Goal: Transaction & Acquisition: Purchase product/service

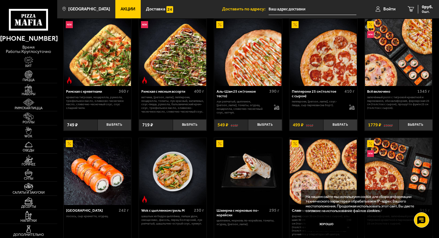
scroll to position [135, 0]
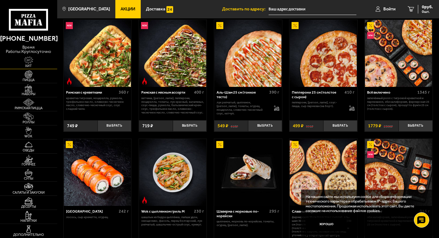
click at [28, 61] on img at bounding box center [28, 60] width 17 height 8
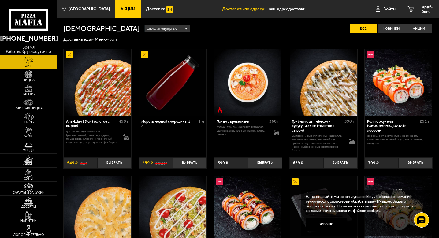
click at [123, 7] on span "Акции" at bounding box center [127, 9] width 15 height 4
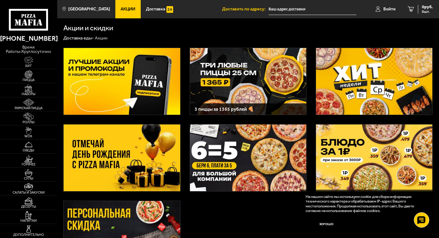
click at [362, 78] on img at bounding box center [374, 81] width 116 height 67
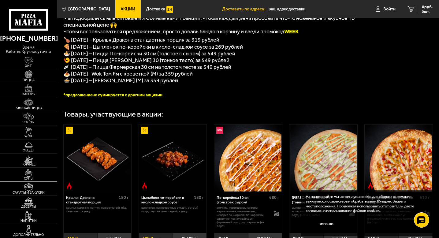
scroll to position [150, 0]
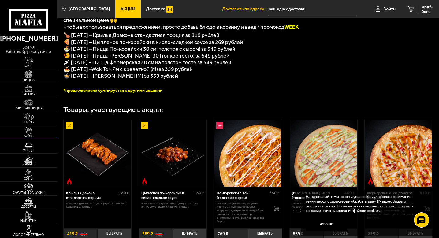
click at [27, 132] on img at bounding box center [28, 131] width 17 height 8
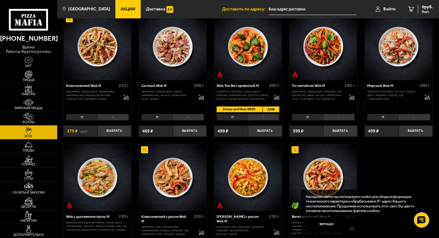
scroll to position [167, 0]
